Goal: Task Accomplishment & Management: Complete application form

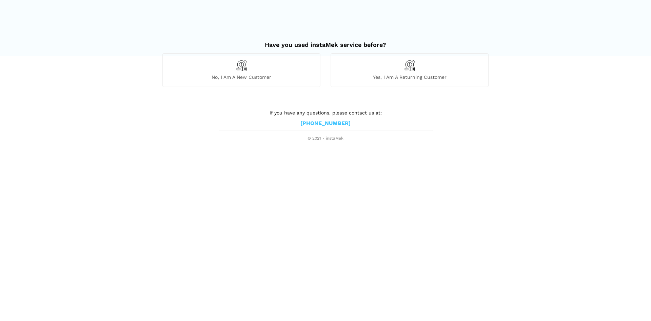
click at [259, 80] on div "No, I am a new customer" at bounding box center [241, 69] width 158 height 33
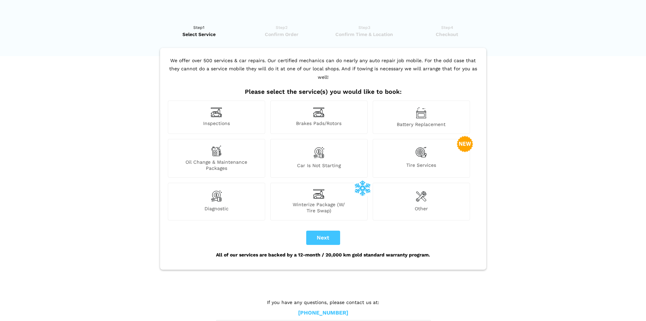
click at [234, 108] on div "Inspections" at bounding box center [216, 116] width 97 height 33
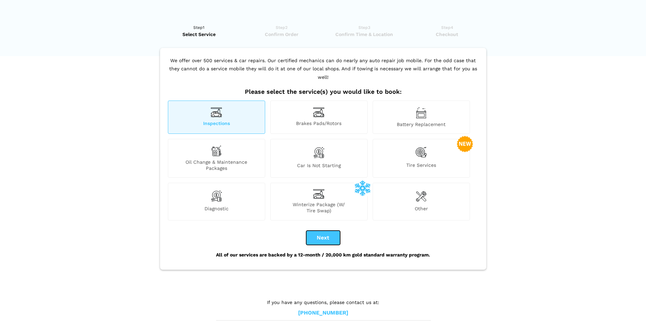
click at [330, 235] on button "Next" at bounding box center [323, 237] width 34 height 14
checkbox input "true"
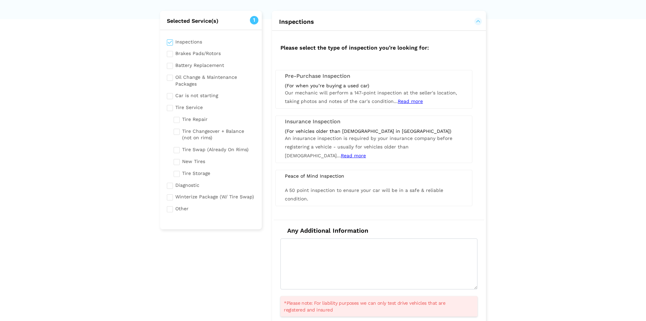
scroll to position [44, 0]
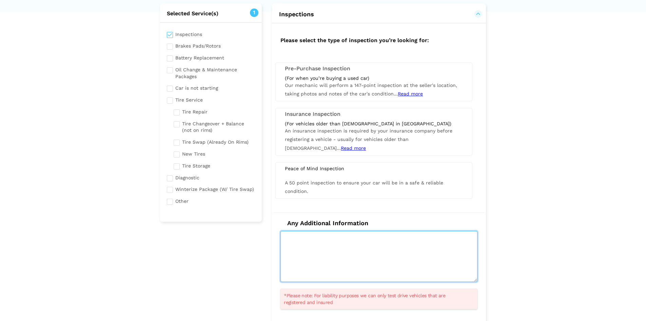
click at [340, 252] on textarea at bounding box center [378, 256] width 197 height 51
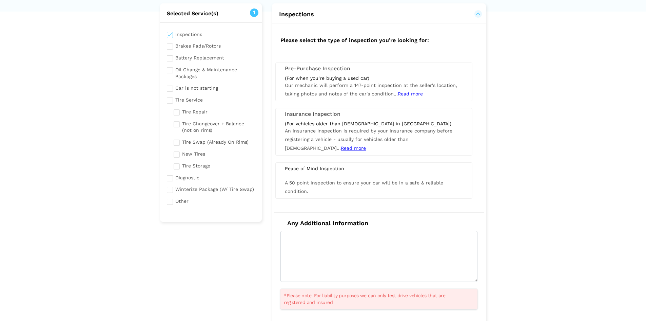
click at [329, 84] on span "Our mechanic will perform a 147-point inspection at the seller's location, taki…" at bounding box center [371, 89] width 172 height 14
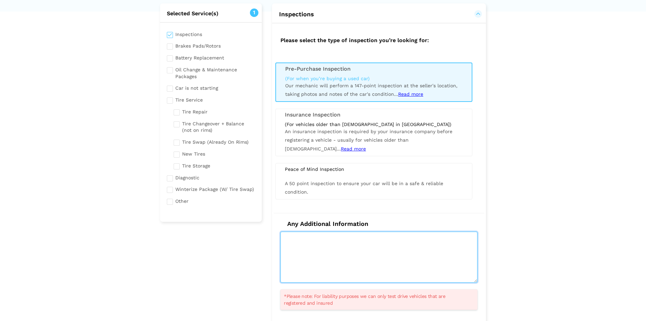
click at [371, 269] on textarea at bounding box center [378, 256] width 197 height 51
paste textarea "[STREET_ADDRESS]"
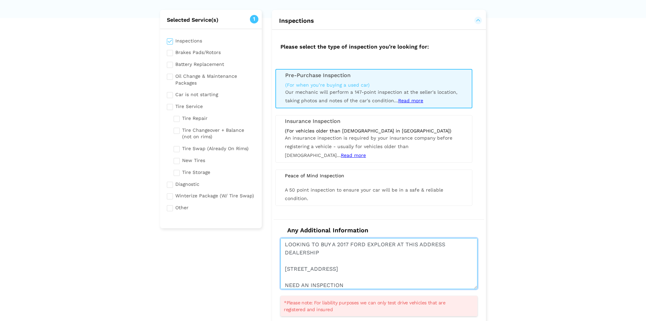
scroll to position [112, 0]
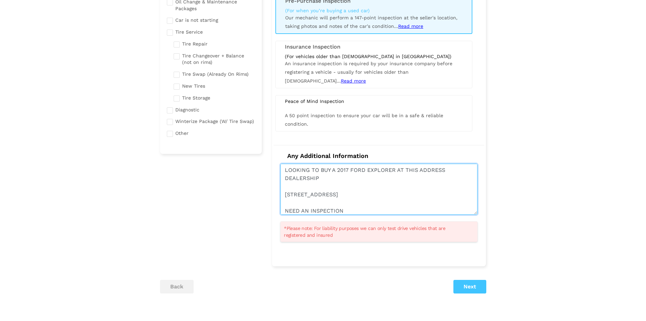
type textarea "LOOKING TO BUY A 2017 FORD EXPLORER AT THIS ADDRESS DEALERSHIP [STREET_ADDRESS]…"
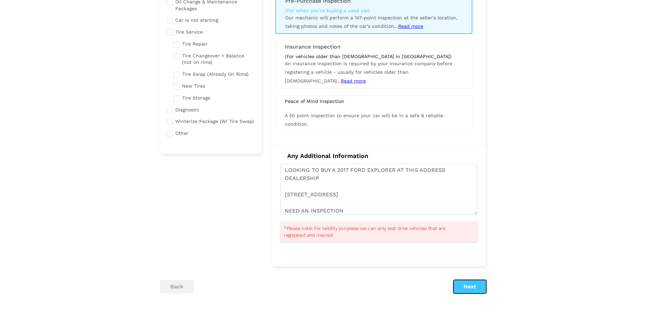
click at [469, 288] on button "Next" at bounding box center [469, 286] width 33 height 14
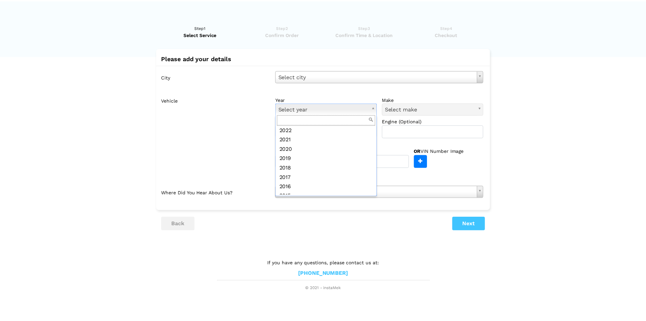
scroll to position [48, 0]
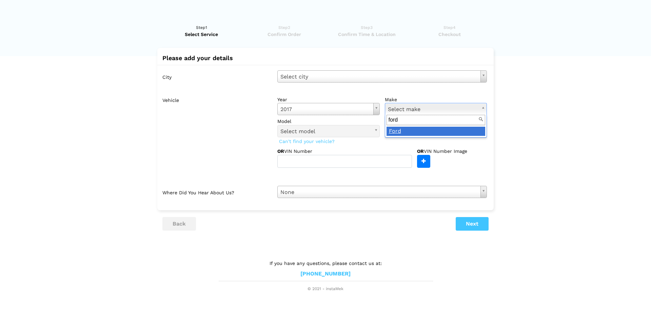
type input "ford"
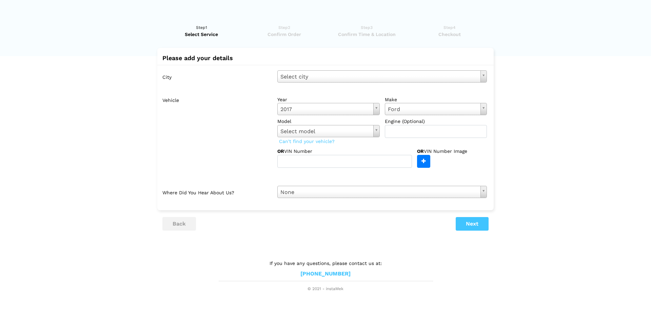
click at [345, 123] on label "model" at bounding box center [328, 121] width 102 height 7
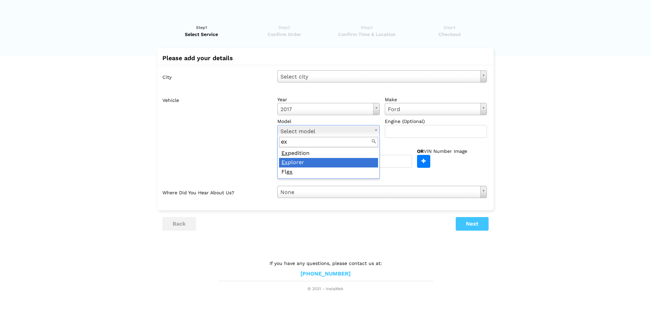
type input "ex"
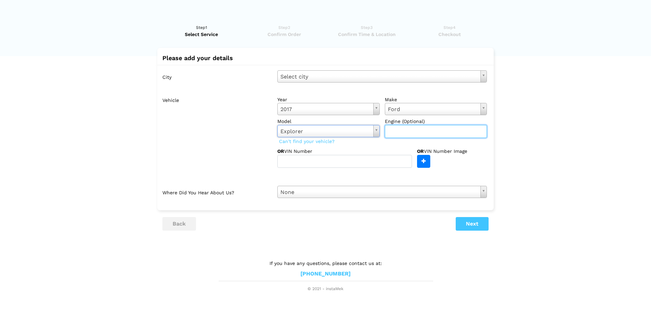
click at [415, 130] on input "text" at bounding box center [436, 131] width 102 height 13
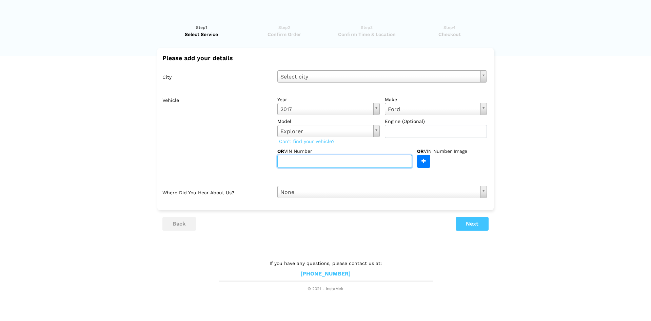
click at [356, 163] on input "text" at bounding box center [344, 161] width 135 height 13
click at [459, 218] on button "Next" at bounding box center [472, 224] width 33 height 14
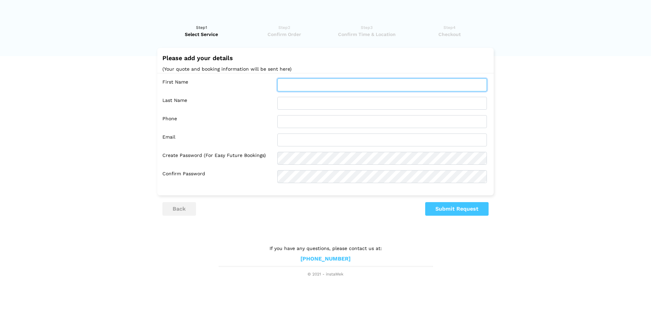
click at [304, 85] on input "text" at bounding box center [382, 84] width 210 height 13
type input "[PERSON_NAME]"
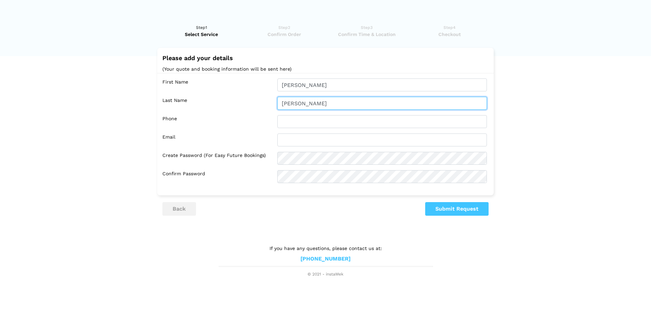
type input "[PERSON_NAME]"
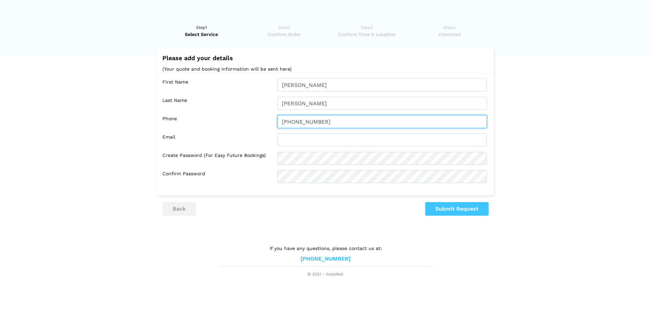
type input "[PHONE_NUMBER]"
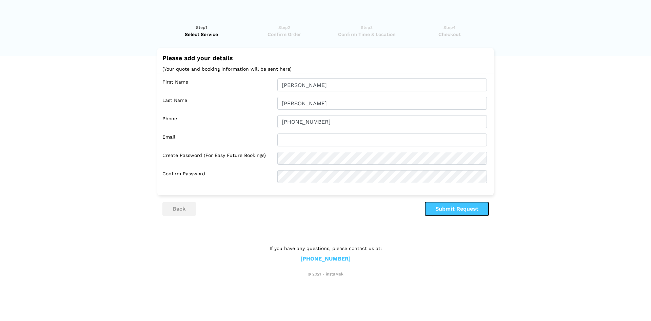
click at [458, 211] on button "Submit Request" at bounding box center [456, 209] width 63 height 14
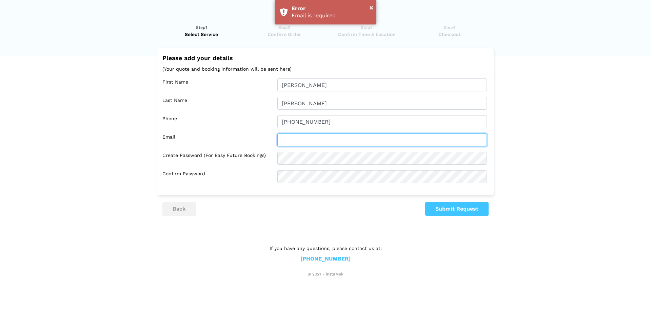
click at [315, 138] on input "text" at bounding box center [382, 139] width 210 height 13
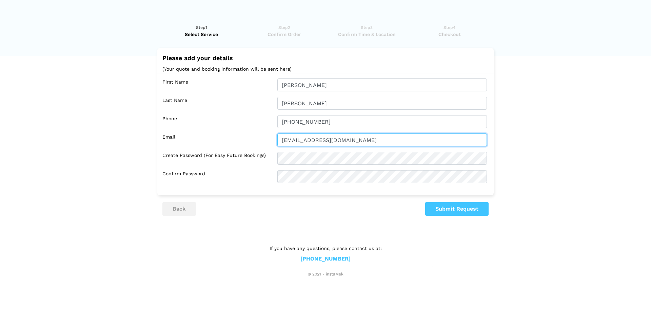
type input "[EMAIL_ADDRESS][DOMAIN_NAME]"
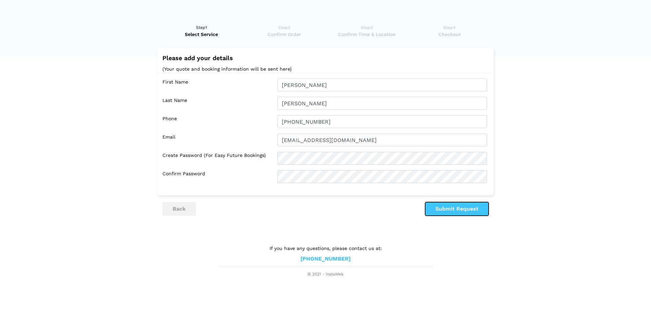
click at [453, 205] on button "Submit Request" at bounding box center [456, 209] width 63 height 14
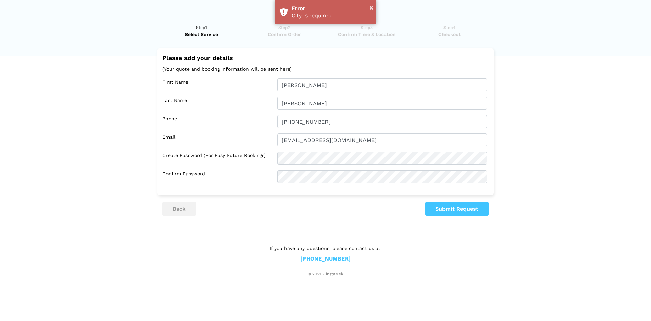
click at [351, 151] on div "First Name [GEOGRAPHIC_DATA] Last Name [PERSON_NAME] Phone [PHONE_NUMBER] Email…" at bounding box center [325, 130] width 336 height 115
click at [334, 167] on div "First Name [GEOGRAPHIC_DATA] Last Name [PERSON_NAME] Phone [PHONE_NUMBER] Email…" at bounding box center [325, 130] width 336 height 115
click at [455, 224] on lik "Have you used instaMek service before? No, I am a new customer Yes, I am a retu…" at bounding box center [325, 147] width 651 height 260
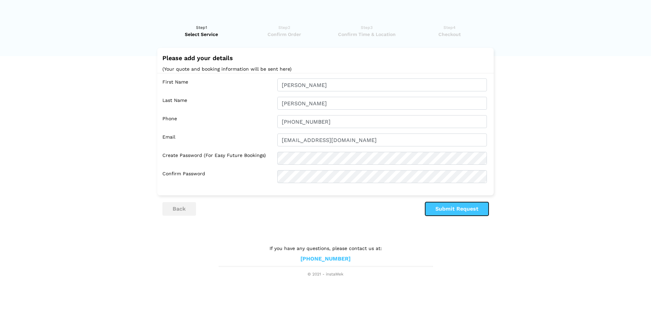
click at [457, 215] on button "Submit Request" at bounding box center [456, 209] width 63 height 14
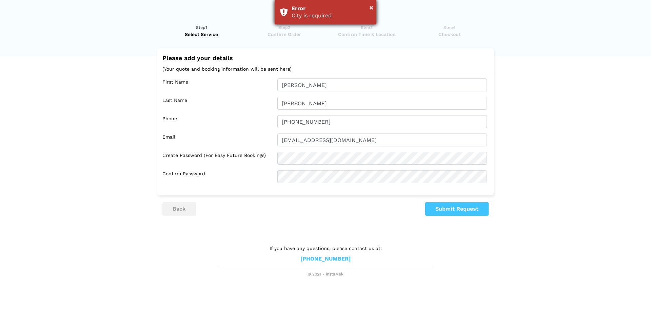
click at [360, 24] on div "× Error City is required" at bounding box center [326, 12] width 102 height 24
click at [366, 9] on div "Error" at bounding box center [332, 8] width 80 height 7
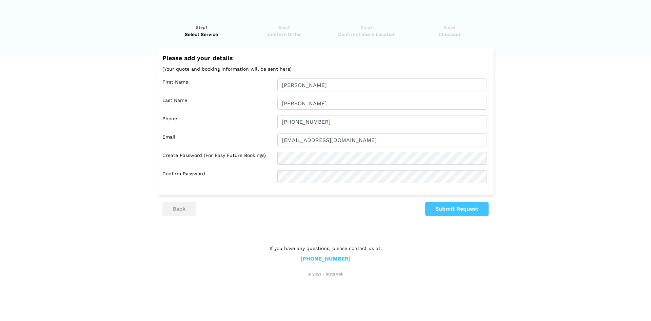
click at [199, 30] on link "Step1 Select Service" at bounding box center [201, 31] width 78 height 14
click at [182, 215] on button "back" at bounding box center [179, 209] width 34 height 14
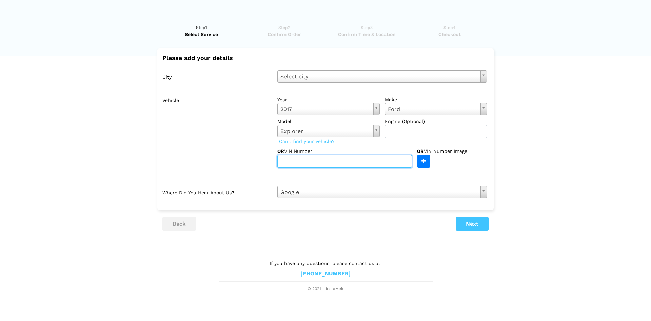
click at [378, 155] on input "text" at bounding box center [344, 161] width 135 height 13
click at [381, 200] on div "City Select city Select city [GEOGRAPHIC_DATA] - [GEOGRAPHIC_DATA] [GEOGRAPHIC_…" at bounding box center [325, 134] width 336 height 138
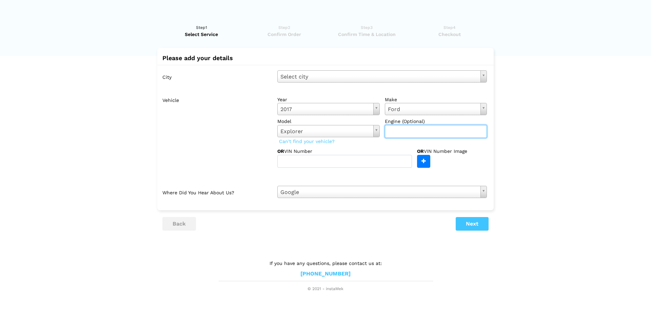
click at [411, 131] on input "text" at bounding box center [436, 131] width 102 height 13
click at [349, 57] on h2 "Please add your details" at bounding box center [325, 58] width 326 height 7
click at [494, 227] on lik "Have you used instaMek service before? No, I am a new customer Yes, I am a retu…" at bounding box center [325, 154] width 651 height 274
click at [473, 226] on button "Next" at bounding box center [472, 224] width 33 height 14
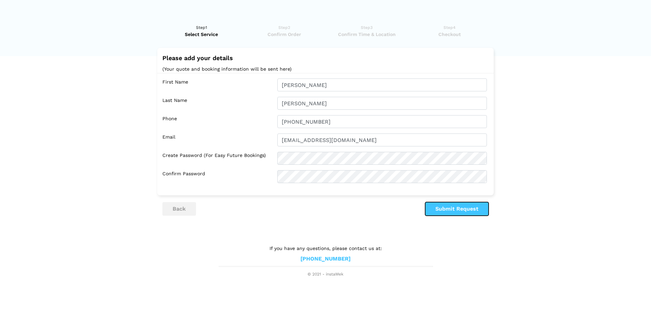
click at [470, 208] on button "Submit Request" at bounding box center [456, 209] width 63 height 14
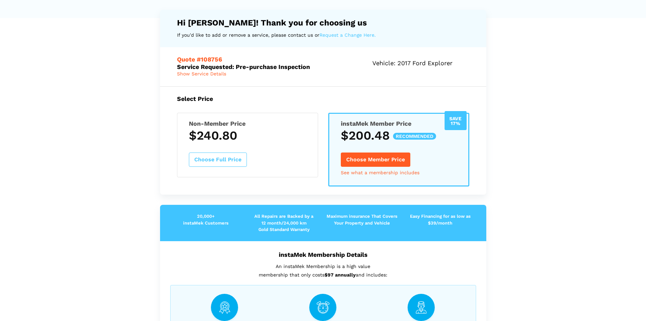
scroll to position [37, 0]
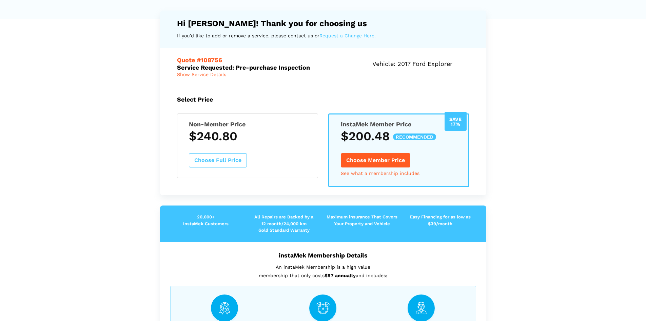
click at [388, 161] on button "Choose Member Price" at bounding box center [376, 160] width 70 height 14
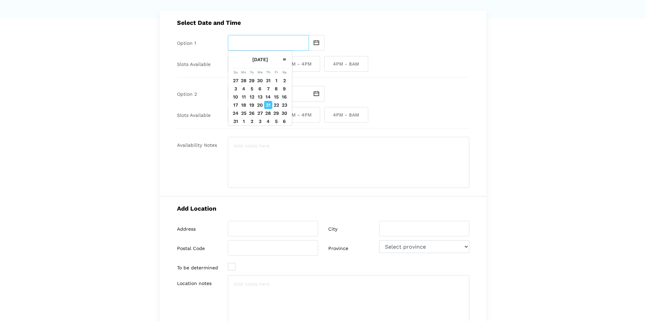
click at [290, 43] on input "text" at bounding box center [268, 43] width 81 height 16
click at [269, 104] on td "21" at bounding box center [268, 105] width 8 height 8
type input "[DATE]"
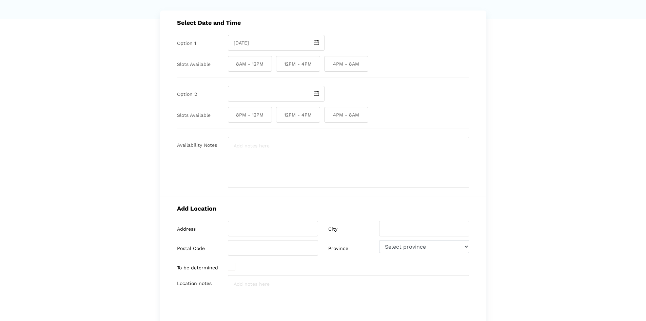
click at [249, 66] on span "8AM - 12PM" at bounding box center [250, 64] width 44 height 16
click at [232, 66] on input "8AM - 12PM" at bounding box center [230, 64] width 4 height 16
checkbox input "true"
click at [73, 113] on lik "Have you used instaMek service before? No, I am a new customer Yes, I am a retu…" at bounding box center [323, 214] width 646 height 468
